Goal: Download file/media

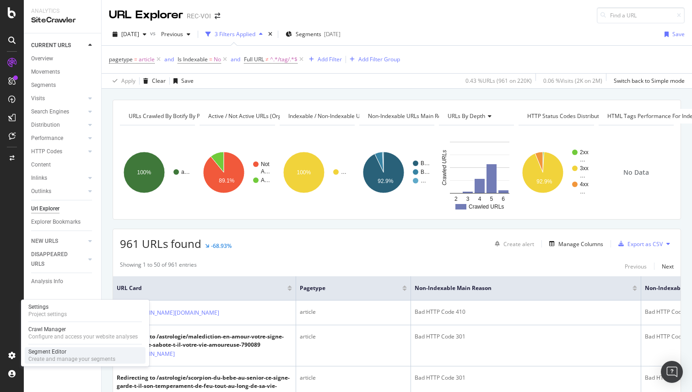
click at [52, 352] on div "Segment Editor" at bounding box center [71, 351] width 87 height 7
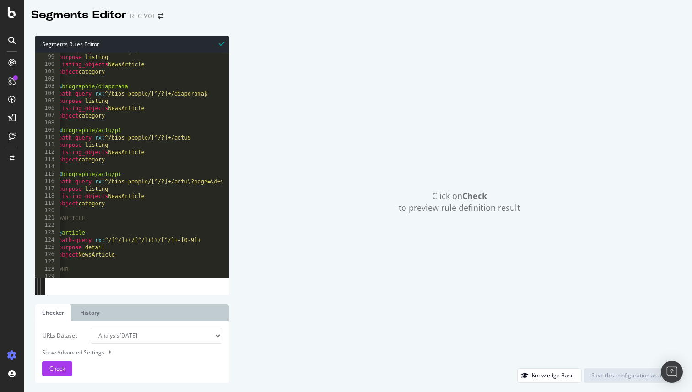
scroll to position [728, 0]
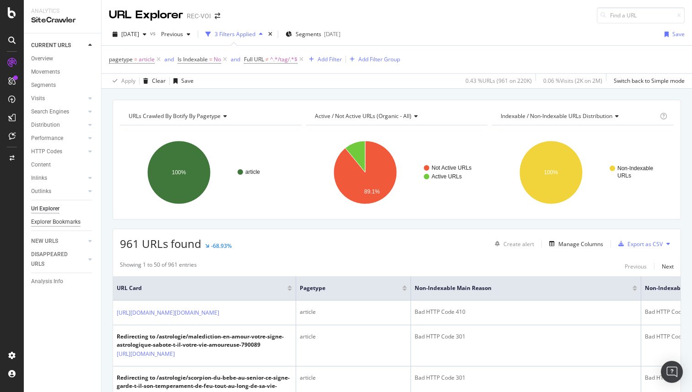
click at [50, 222] on div "Explorer Bookmarks" at bounding box center [55, 222] width 49 height 10
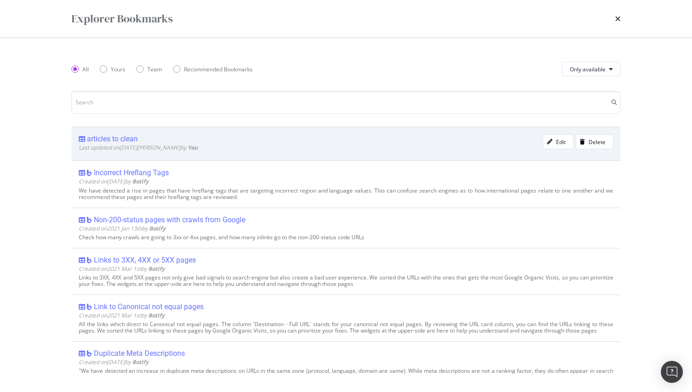
click at [155, 143] on div "articles to clean" at bounding box center [311, 139] width 464 height 9
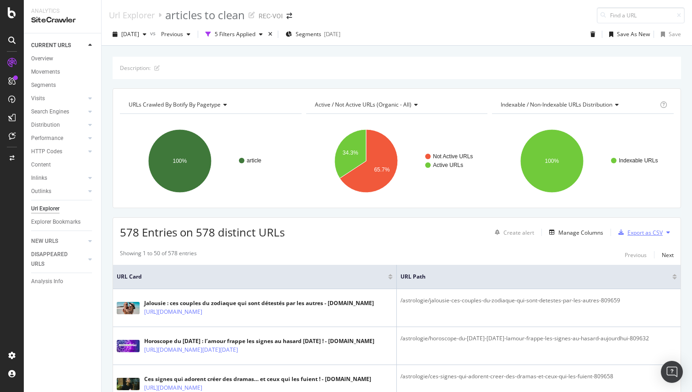
click at [628, 234] on div "Export as CSV" at bounding box center [645, 233] width 35 height 8
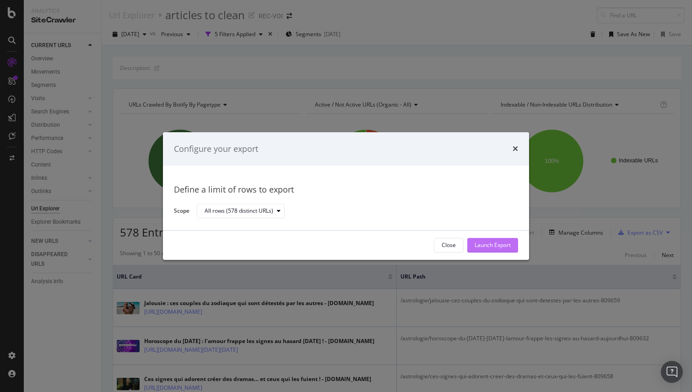
click at [497, 243] on div "Launch Export" at bounding box center [493, 246] width 36 height 8
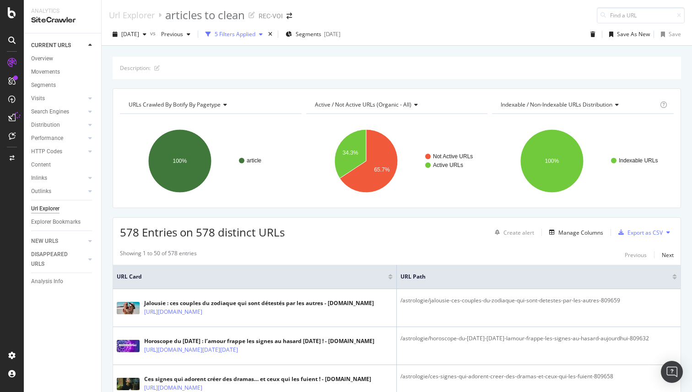
click at [250, 36] on div "5 Filters Applied" at bounding box center [235, 34] width 41 height 8
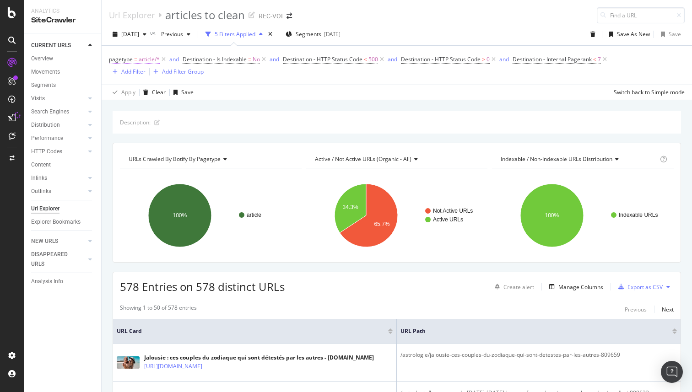
click at [140, 61] on span "article/*" at bounding box center [149, 59] width 21 height 13
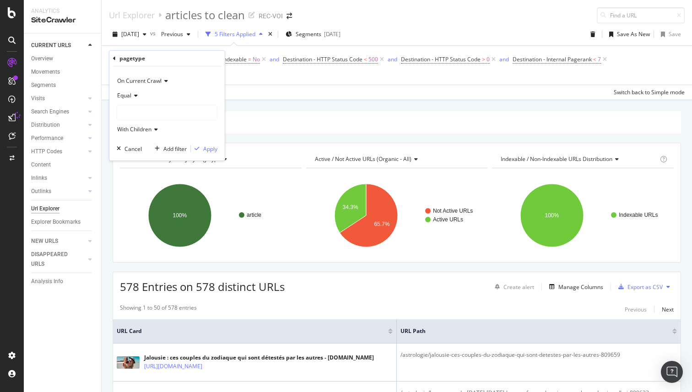
click at [135, 110] on div at bounding box center [167, 112] width 100 height 15
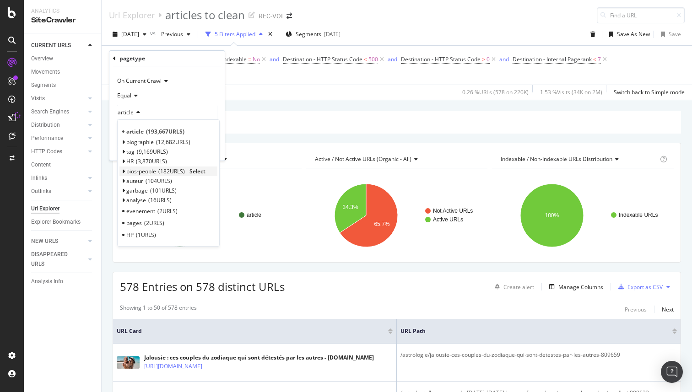
click at [125, 173] on icon at bounding box center [123, 171] width 3 height 5
click at [125, 144] on div "biographie 12,682 URLS Select" at bounding box center [169, 142] width 98 height 10
click at [122, 142] on icon at bounding box center [123, 142] width 3 height 5
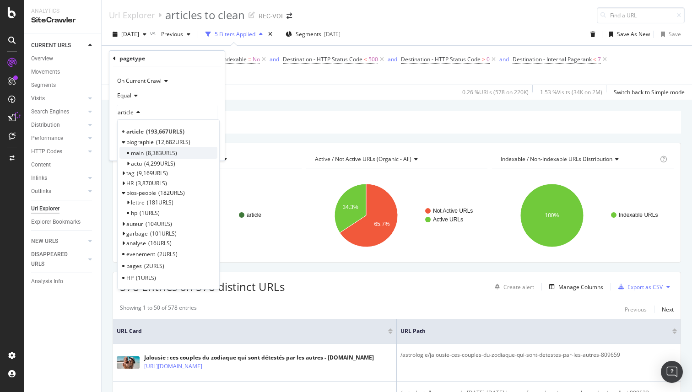
click at [136, 153] on span "main" at bounding box center [137, 153] width 13 height 8
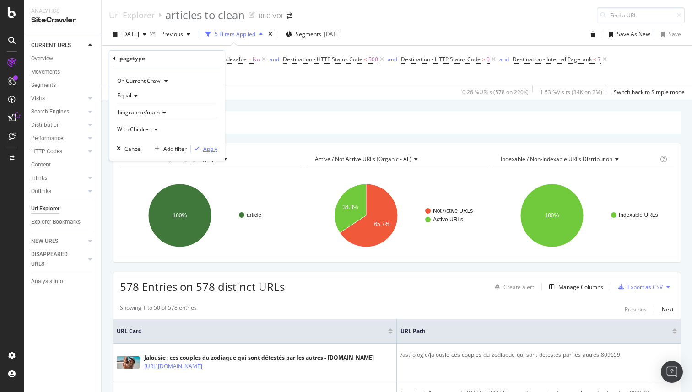
click at [206, 152] on div "Apply" at bounding box center [210, 149] width 14 height 8
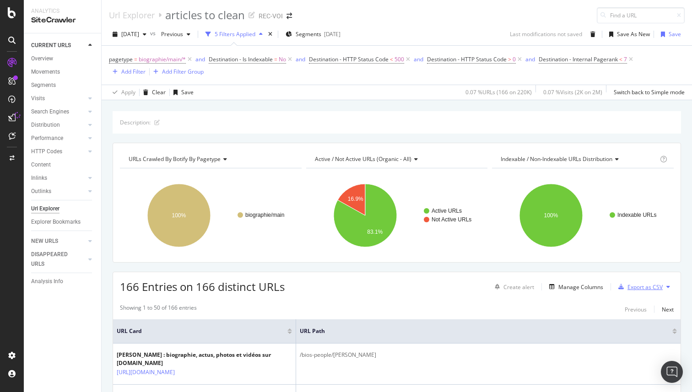
click at [628, 282] on div "Export as CSV" at bounding box center [639, 287] width 48 height 14
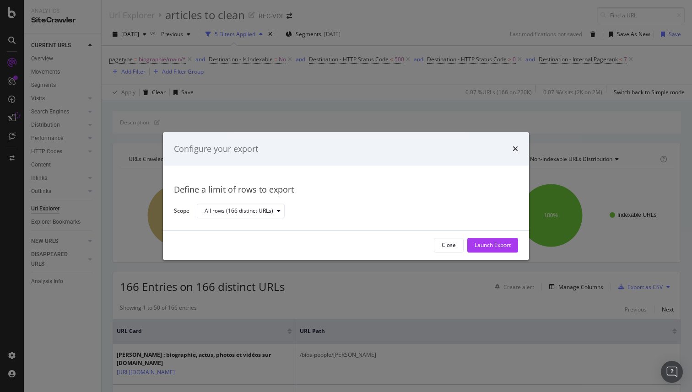
click at [478, 236] on div "Close Launch Export" at bounding box center [346, 245] width 366 height 29
click at [491, 244] on div "Launch Export" at bounding box center [493, 246] width 36 height 8
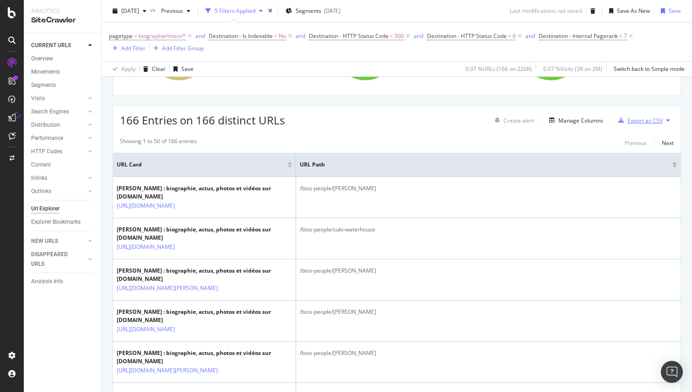
scroll to position [156, 0]
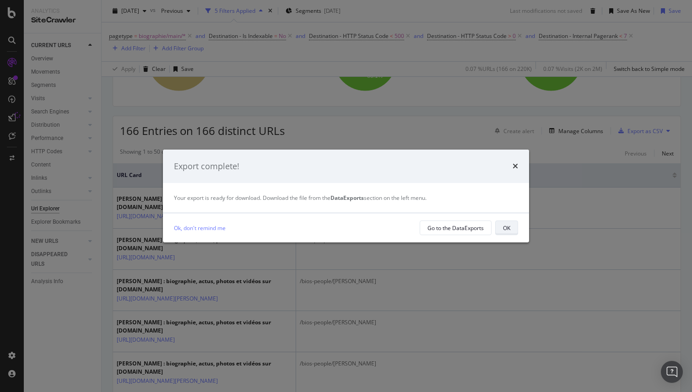
click at [498, 225] on button "OK" at bounding box center [506, 228] width 23 height 15
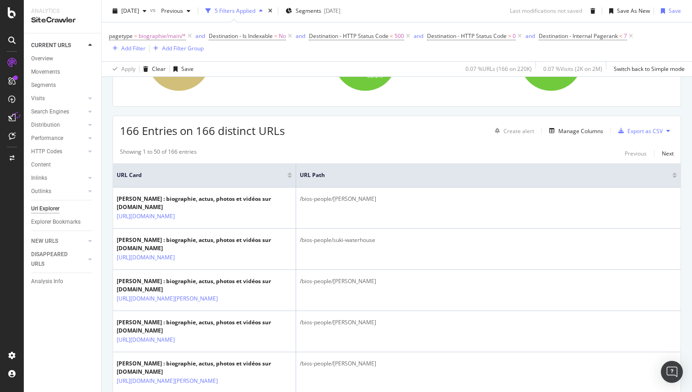
click at [566, 137] on div "Create alert Manage Columns Export as CSV" at bounding box center [582, 131] width 183 height 16
click at [578, 134] on div "Manage Columns" at bounding box center [581, 131] width 45 height 8
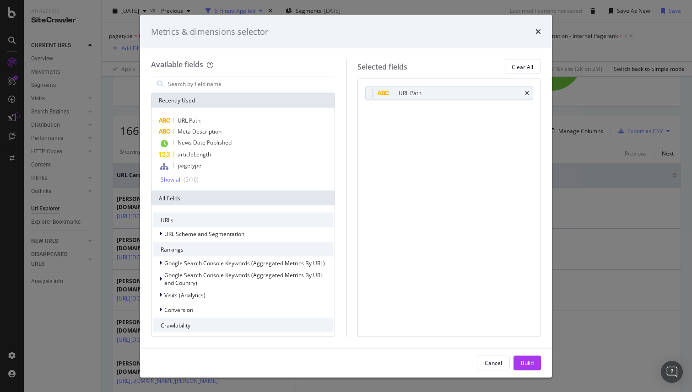
scroll to position [178, 0]
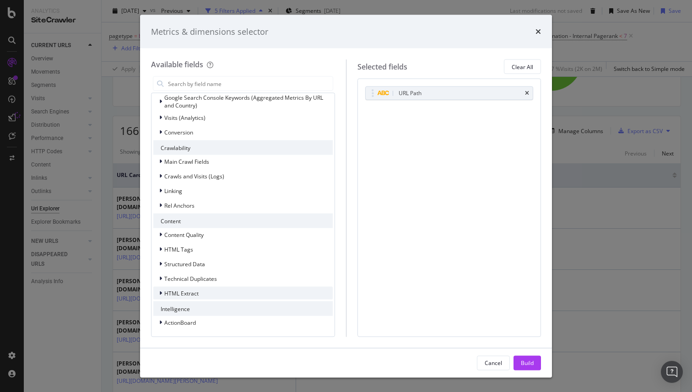
click at [161, 298] on div "modal" at bounding box center [161, 293] width 5 height 9
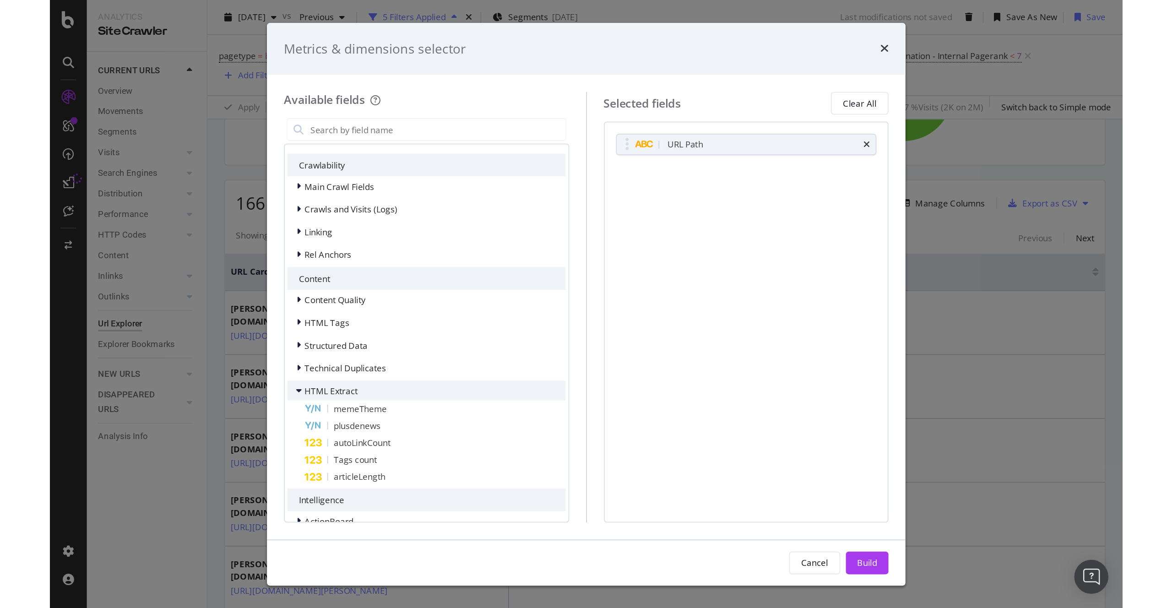
scroll to position [228, 0]
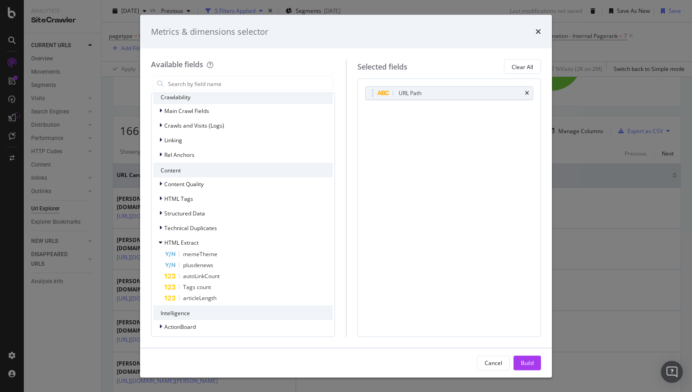
click at [611, 167] on div "Metrics & dimensions selector Available fields Recently Used URL Path Meta Desc…" at bounding box center [346, 196] width 692 height 392
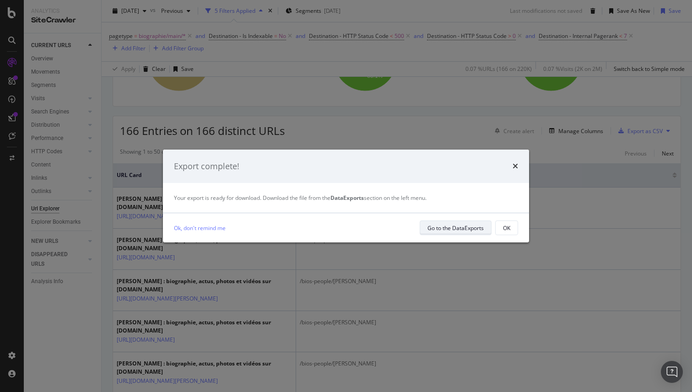
click at [450, 233] on div "Go to the DataExports" at bounding box center [456, 228] width 56 height 13
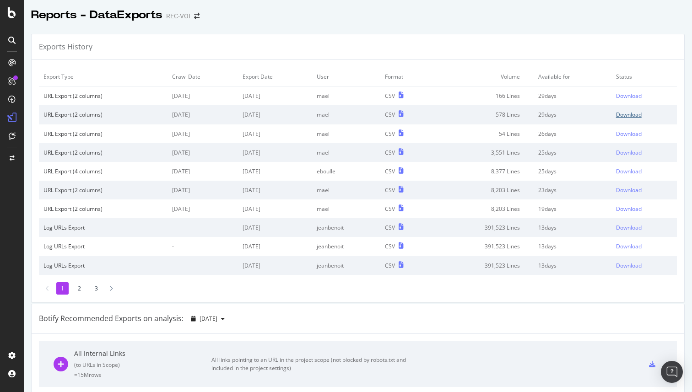
click at [624, 112] on div "Download" at bounding box center [629, 115] width 26 height 8
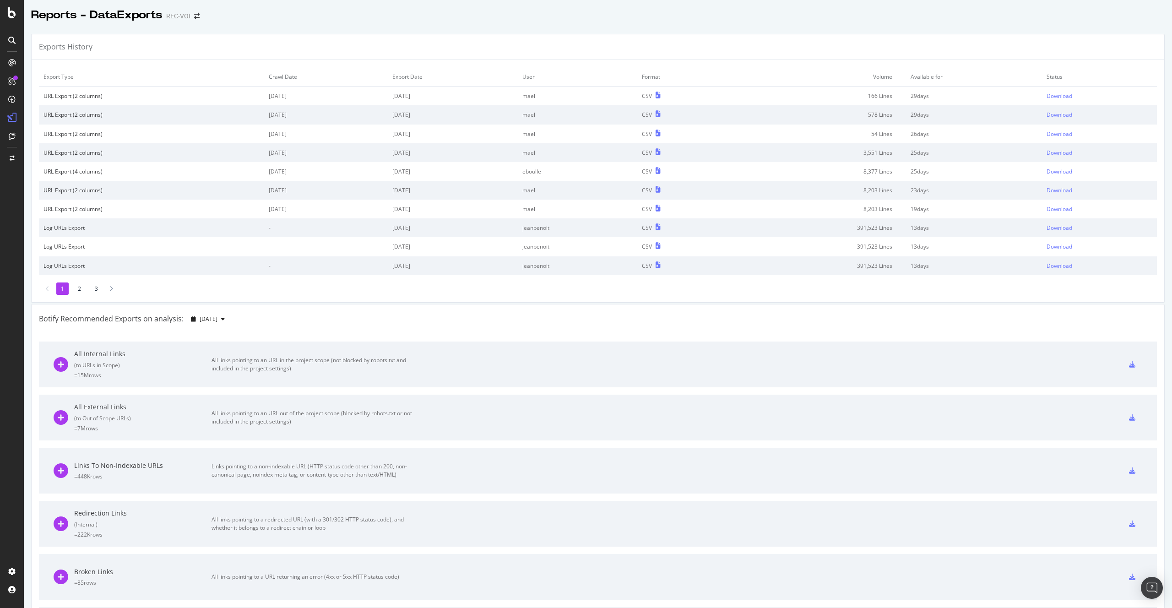
click at [692, 75] on td "Status" at bounding box center [1099, 76] width 115 height 19
